Goal: Information Seeking & Learning: Learn about a topic

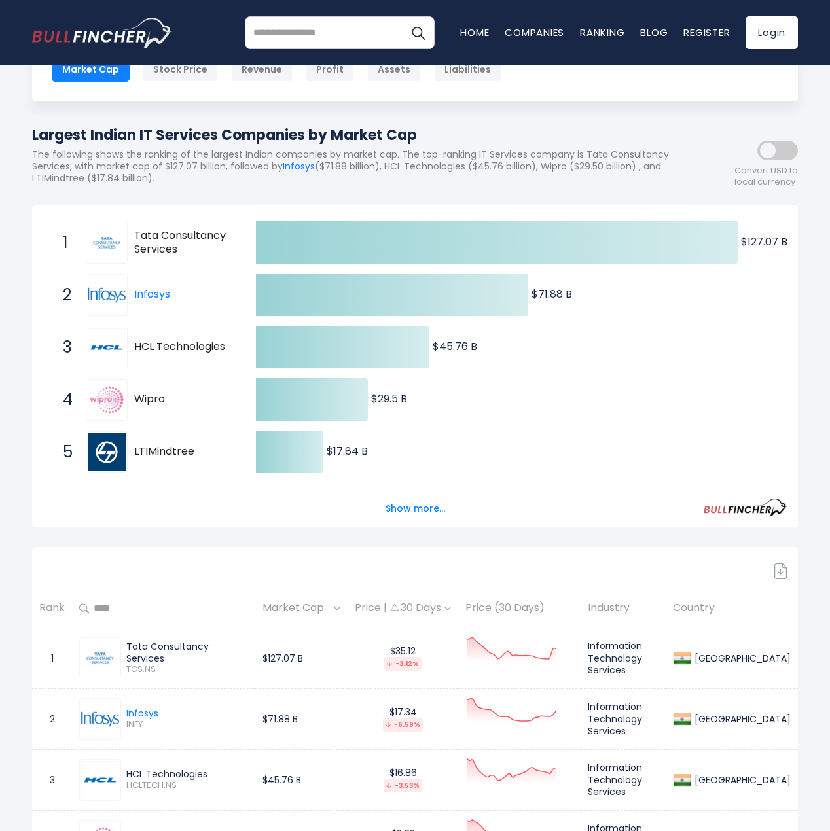
scroll to position [103, 0]
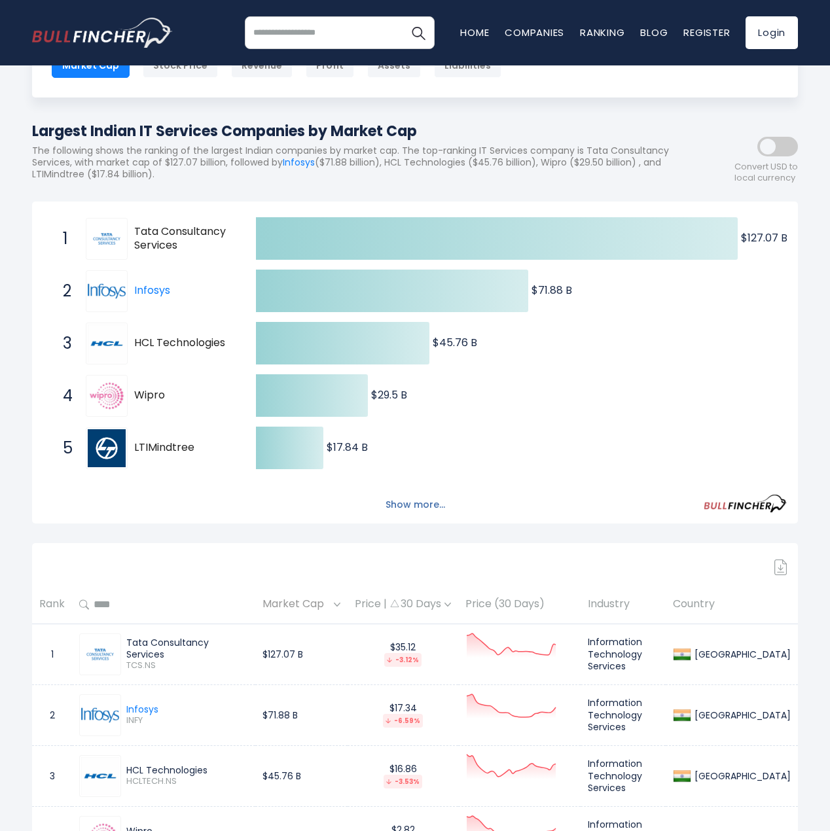
click at [411, 506] on button "Show more..." at bounding box center [415, 505] width 75 height 22
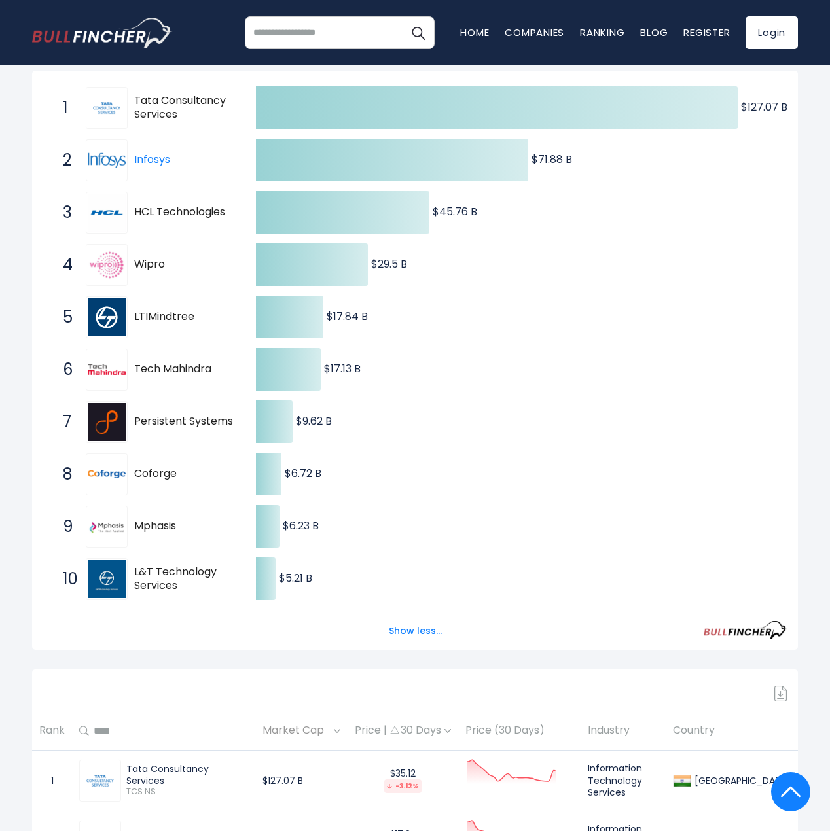
scroll to position [431, 0]
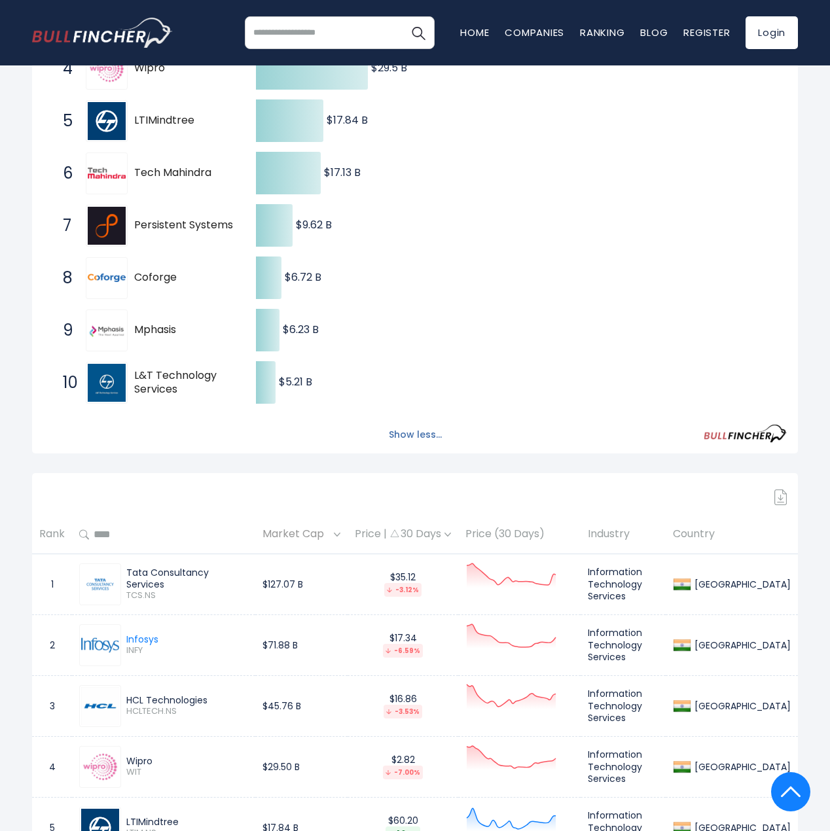
click at [406, 432] on button "Show less..." at bounding box center [415, 435] width 69 height 22
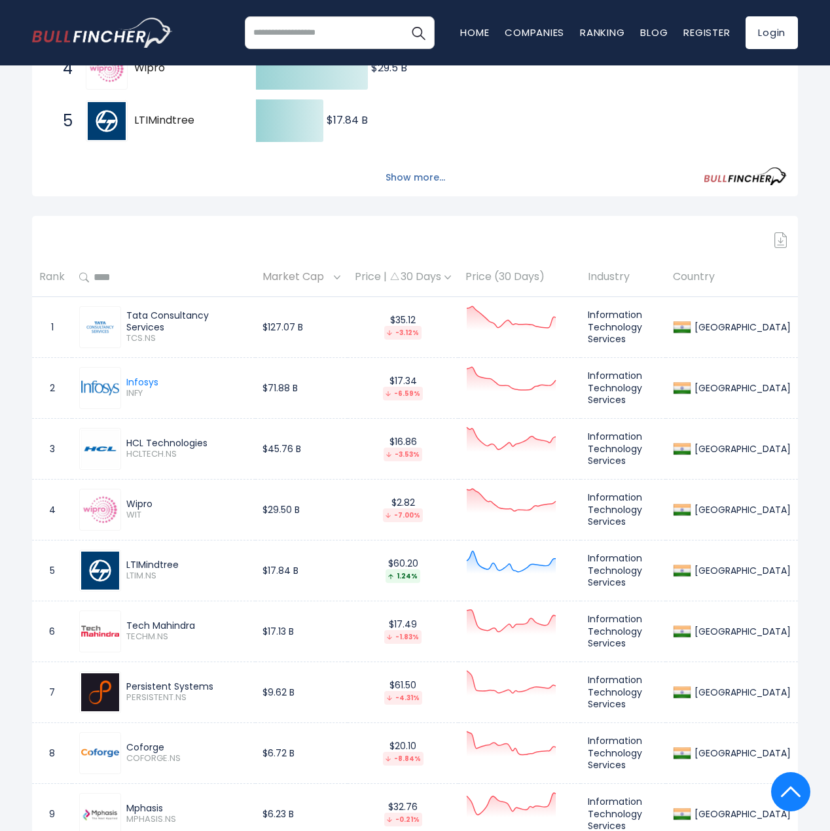
click at [418, 181] on button "Show more..." at bounding box center [415, 178] width 75 height 22
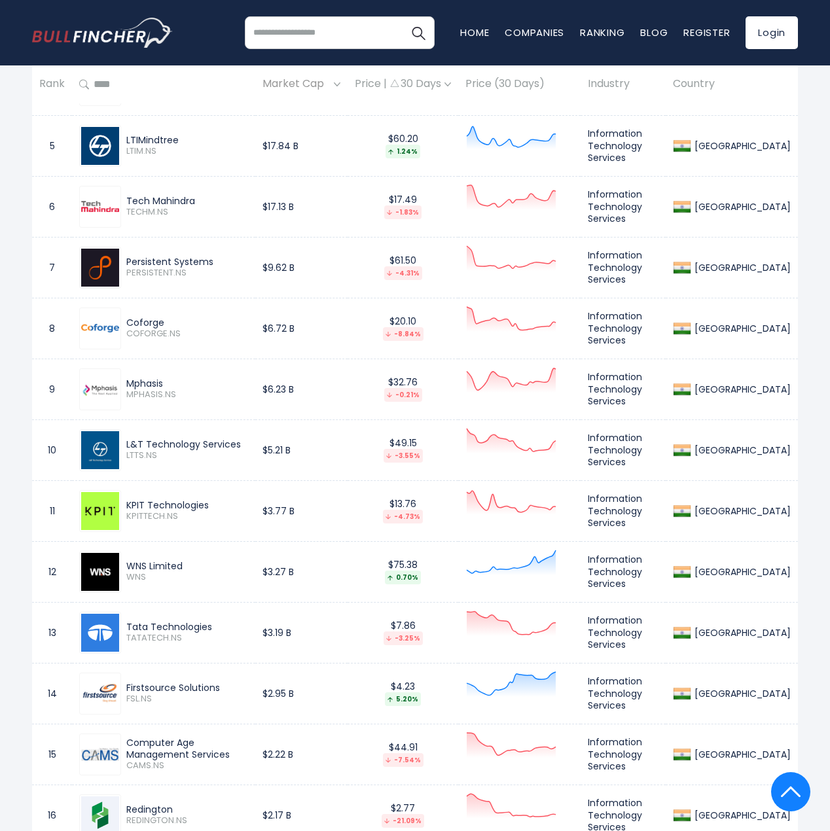
scroll to position [1178, 0]
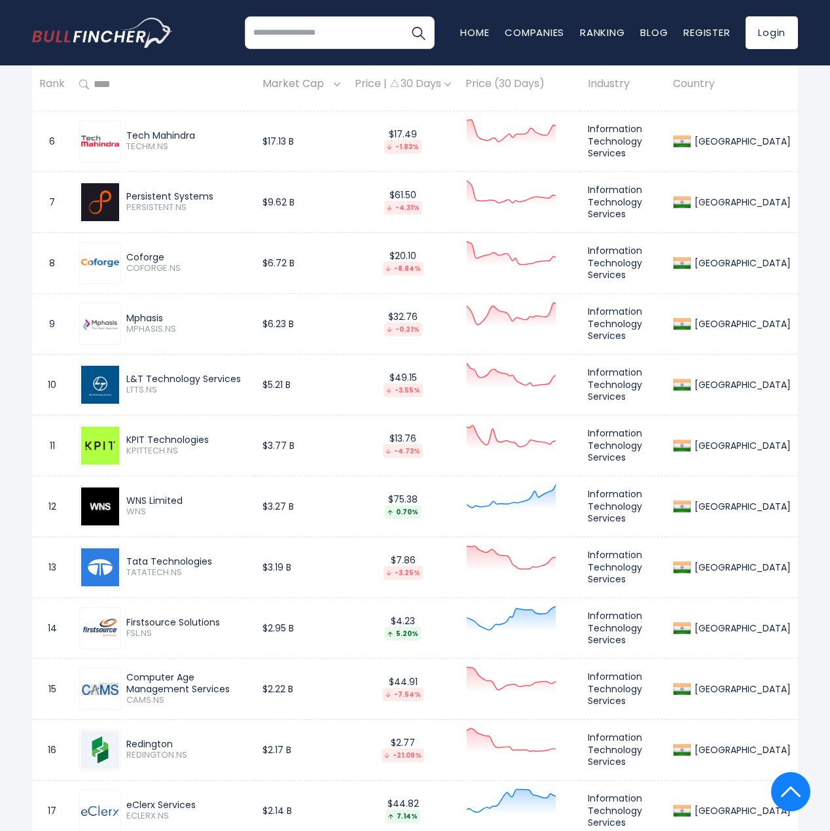
drag, startPoint x: 126, startPoint y: 436, endPoint x: 195, endPoint y: 436, distance: 69.4
click at [207, 434] on div "KPIT Technologies KPITTECH.NS" at bounding box center [184, 445] width 127 height 23
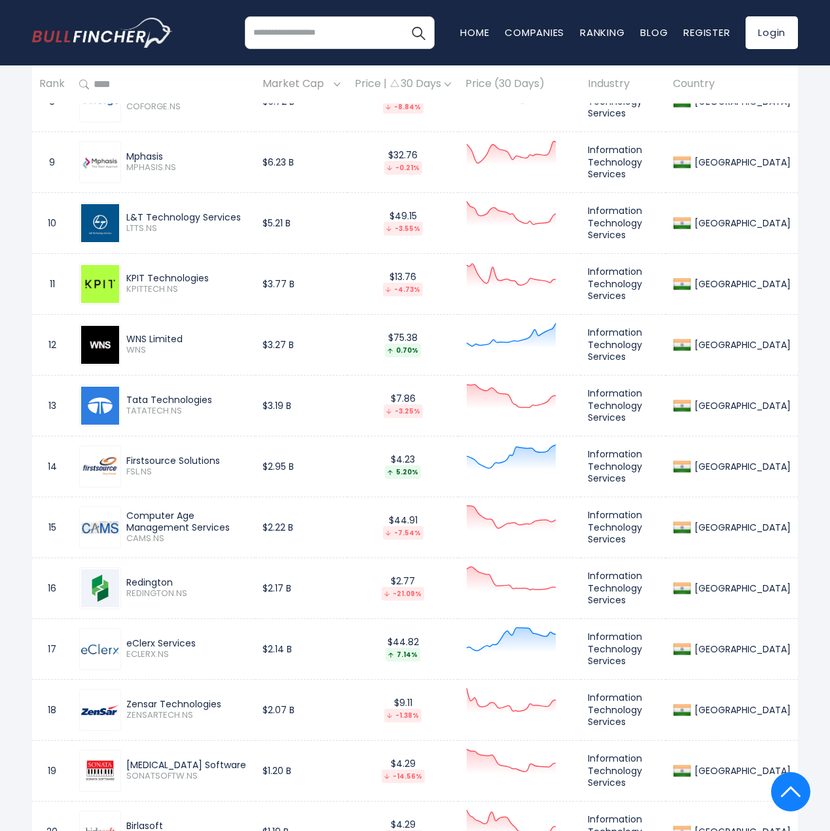
scroll to position [1440, 0]
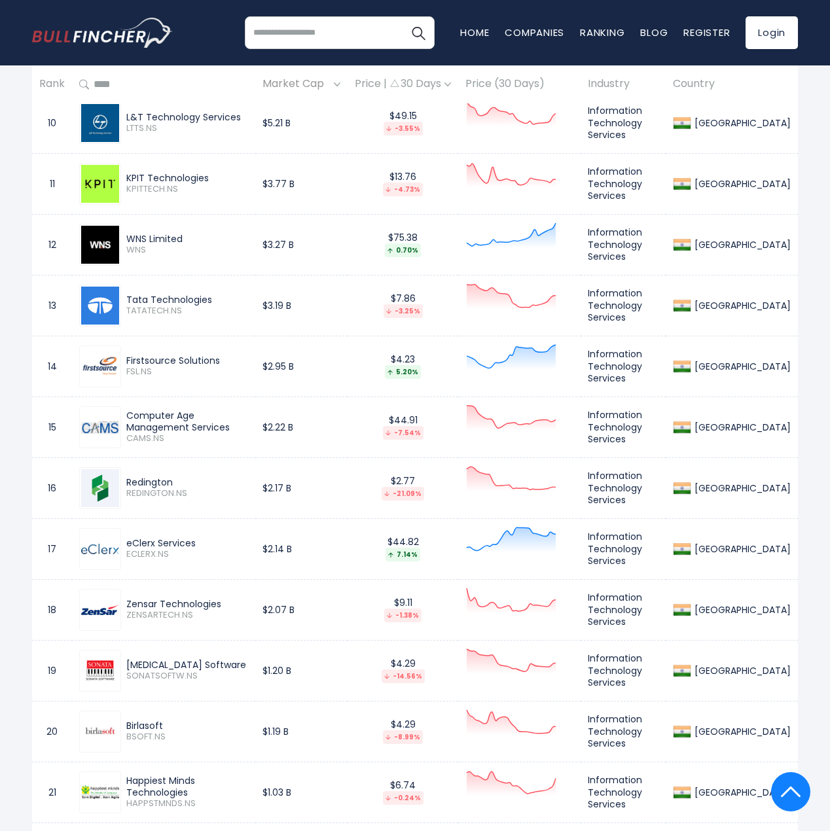
click at [160, 358] on div "Firstsource Solutions" at bounding box center [187, 361] width 122 height 12
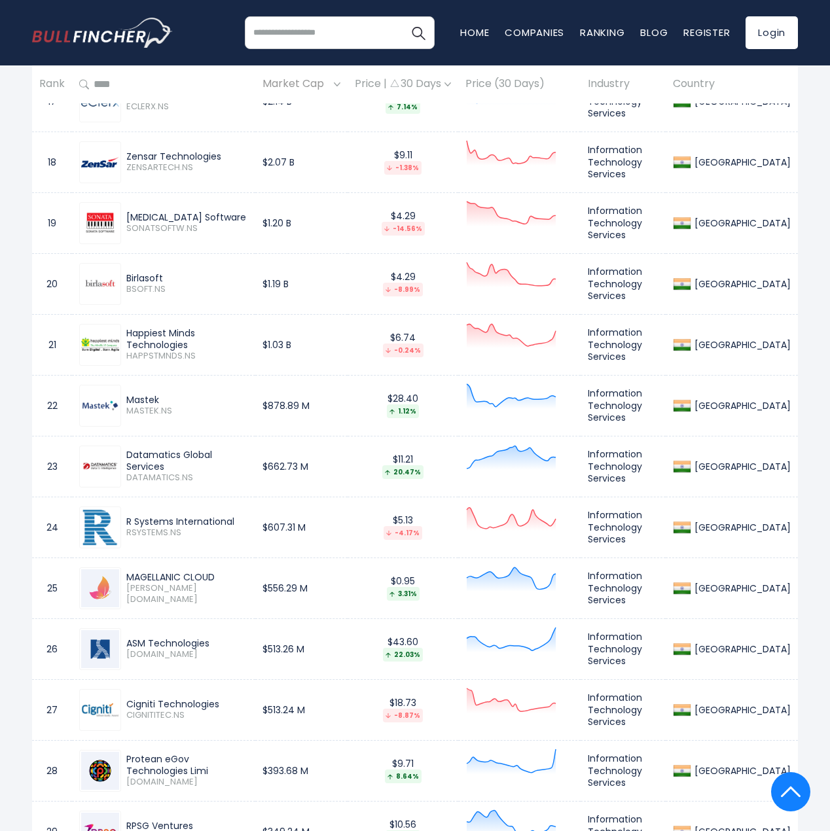
scroll to position [1898, 0]
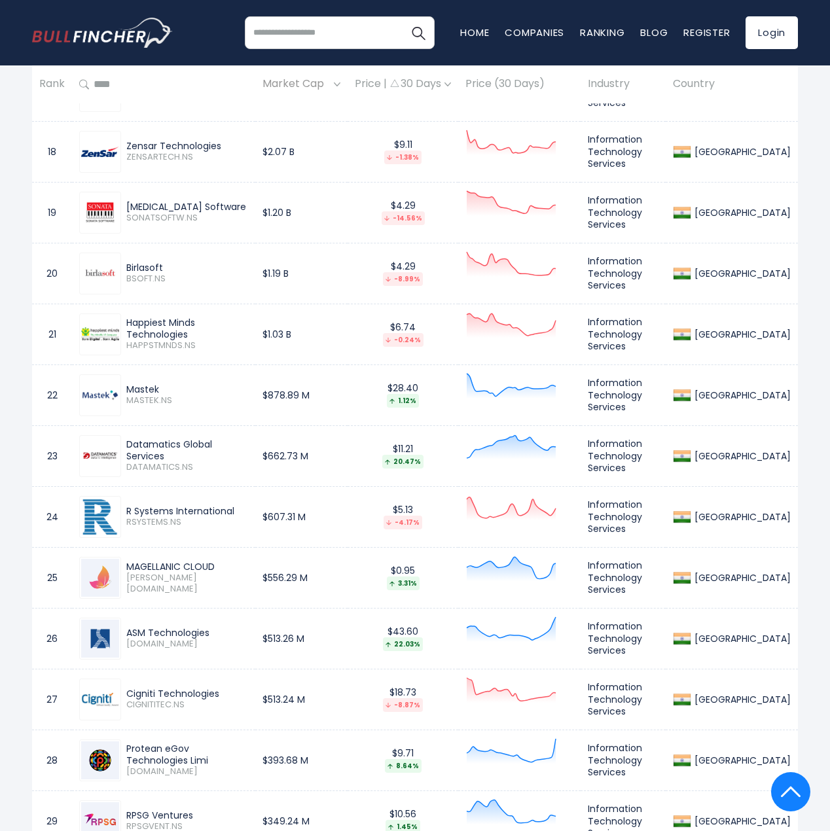
drag, startPoint x: 268, startPoint y: 322, endPoint x: 113, endPoint y: 328, distance: 155.8
click at [113, 328] on div "Happiest Minds Technologies HAPPSTMNDS.NS" at bounding box center [163, 334] width 169 height 42
drag, startPoint x: 177, startPoint y: 381, endPoint x: 123, endPoint y: 381, distance: 53.7
click at [123, 383] on div "Mastek MASTEK.NS" at bounding box center [184, 394] width 127 height 23
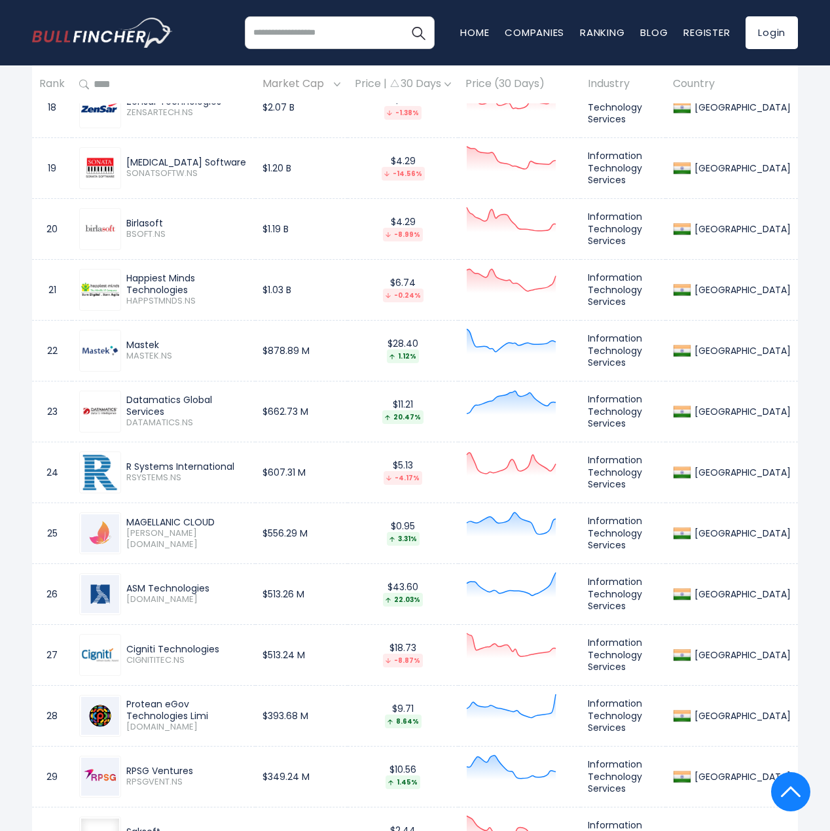
scroll to position [1963, 0]
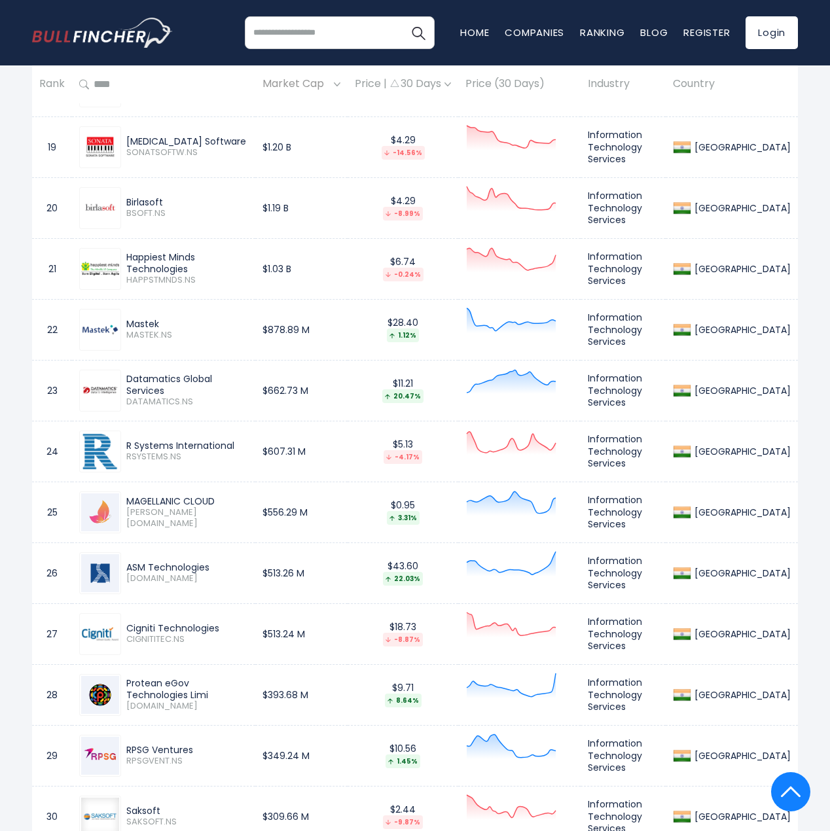
click at [241, 379] on div "Datamatics Global Services" at bounding box center [187, 385] width 122 height 24
click at [240, 379] on div "Datamatics Global Services" at bounding box center [187, 385] width 122 height 24
